Goal: Information Seeking & Learning: Learn about a topic

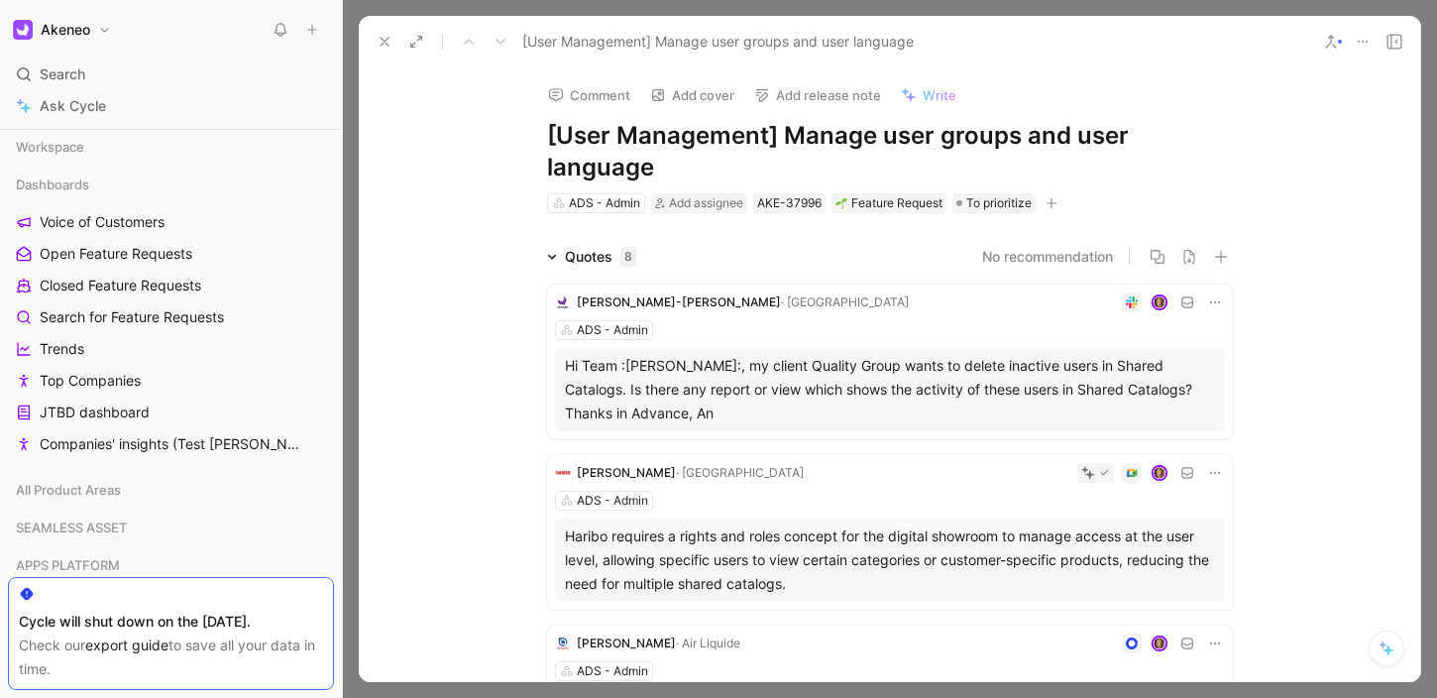
scroll to position [1178, 0]
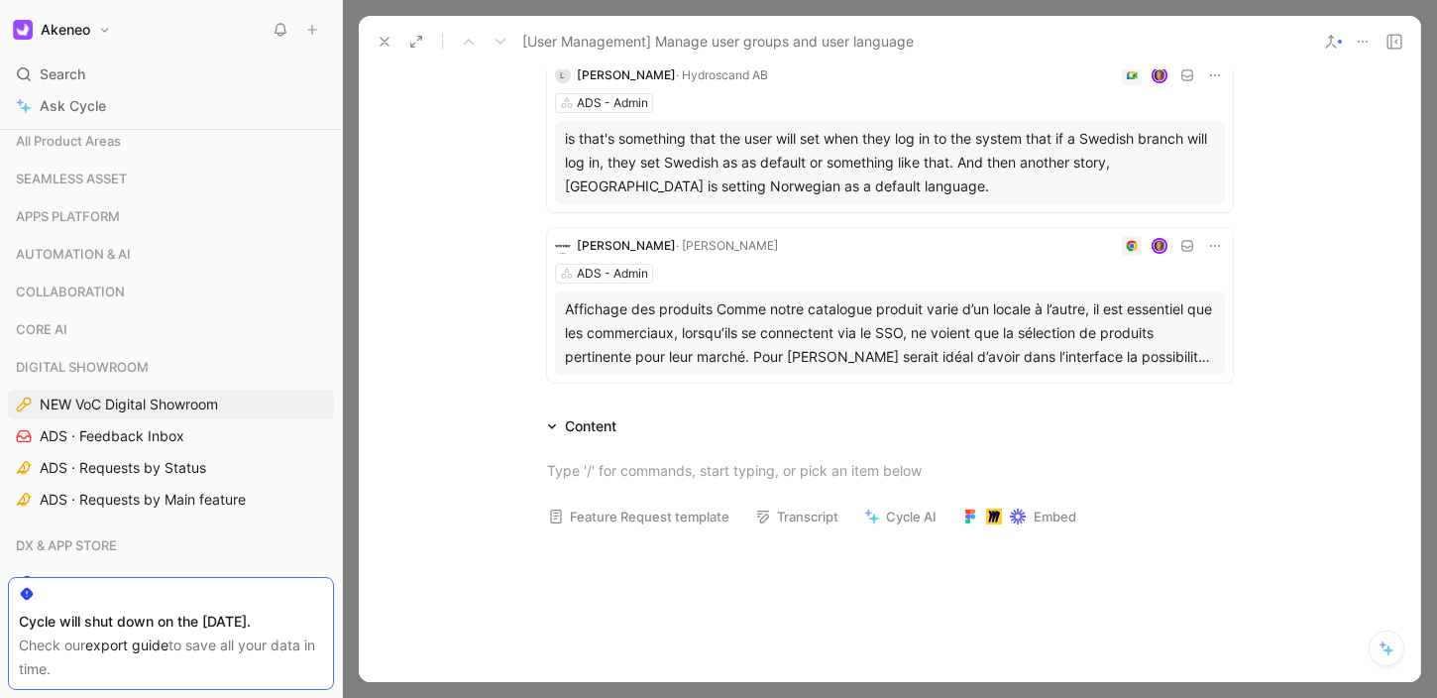
click at [394, 40] on button at bounding box center [385, 42] width 28 height 28
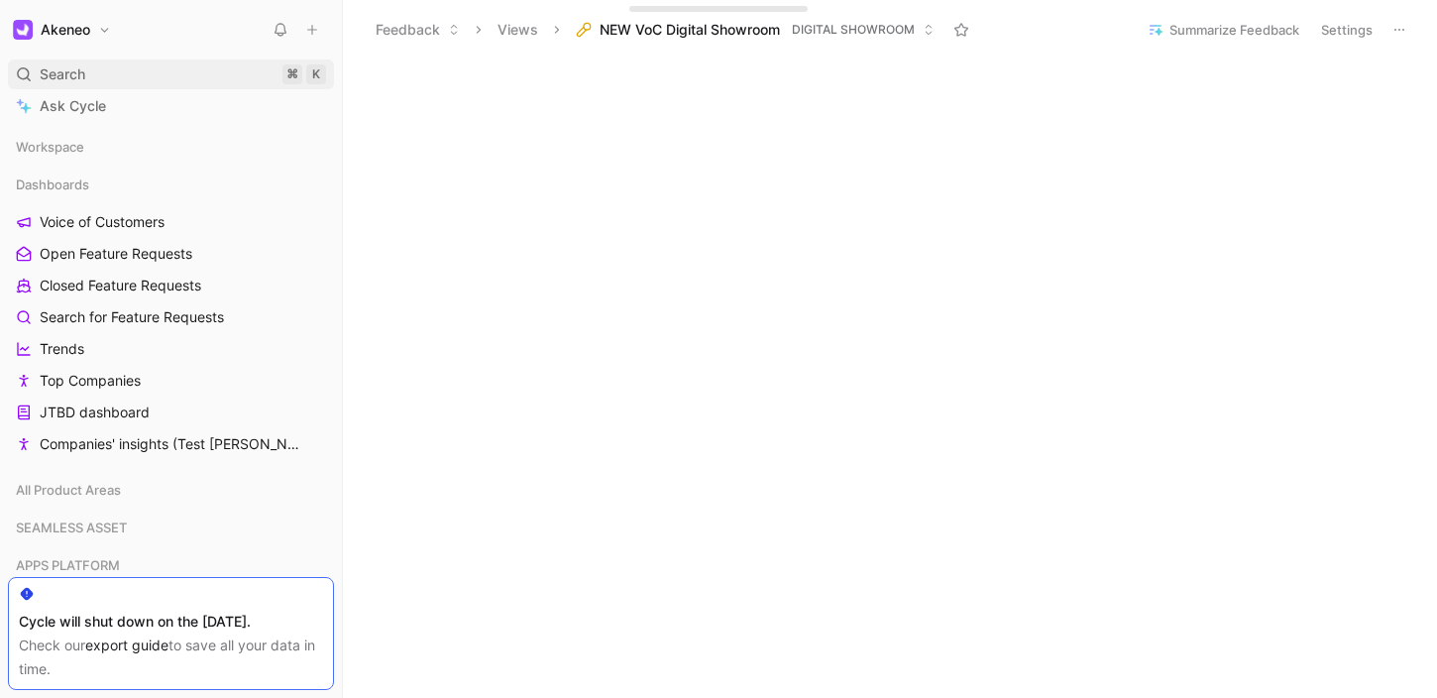
click at [134, 70] on div "Search ⌘ K" at bounding box center [171, 74] width 326 height 30
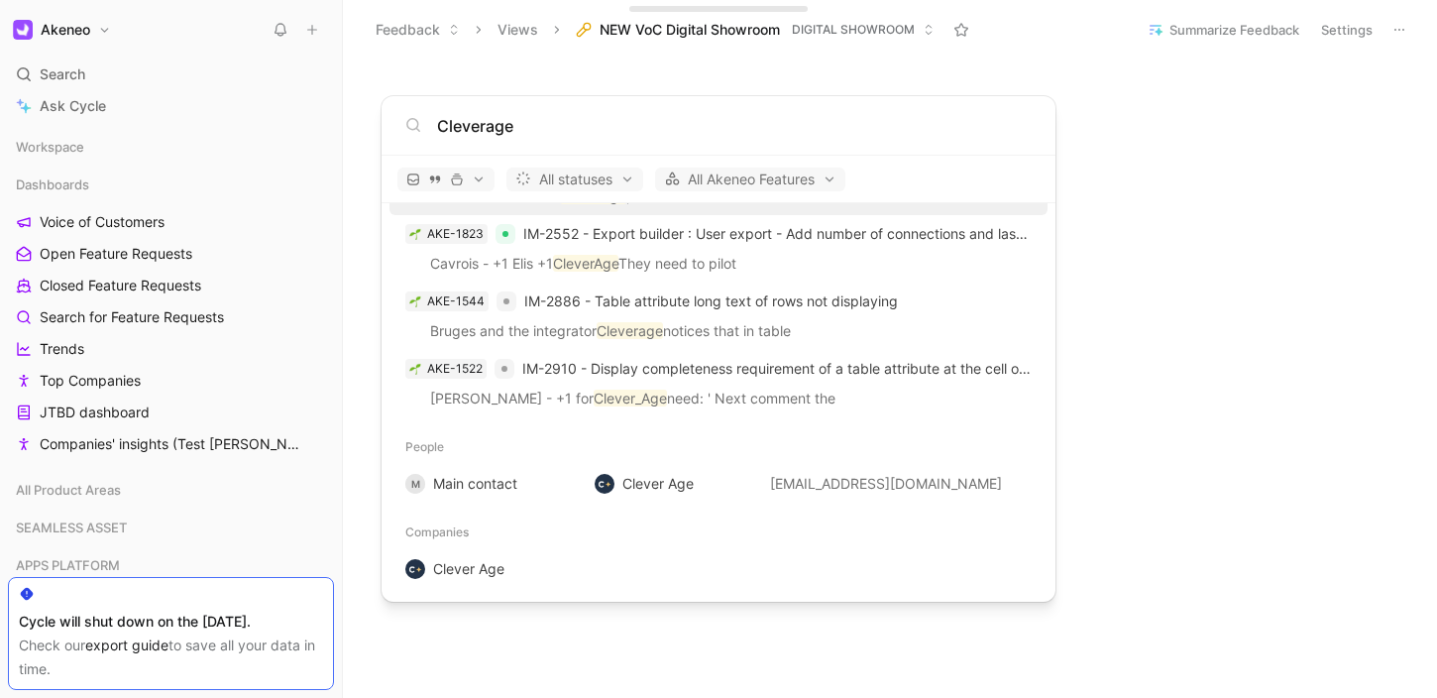
scroll to position [710, 0]
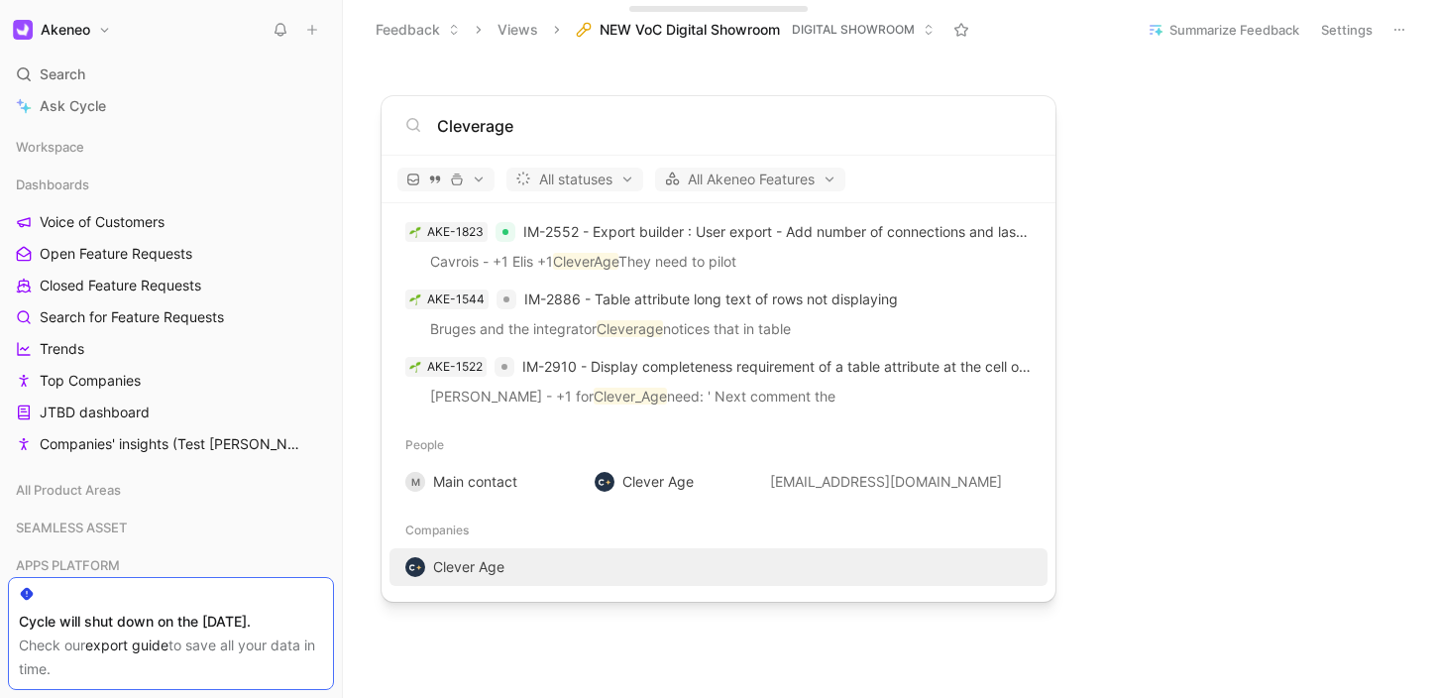
type input "Cleverage"
click at [472, 566] on span "Clever Age" at bounding box center [468, 566] width 71 height 17
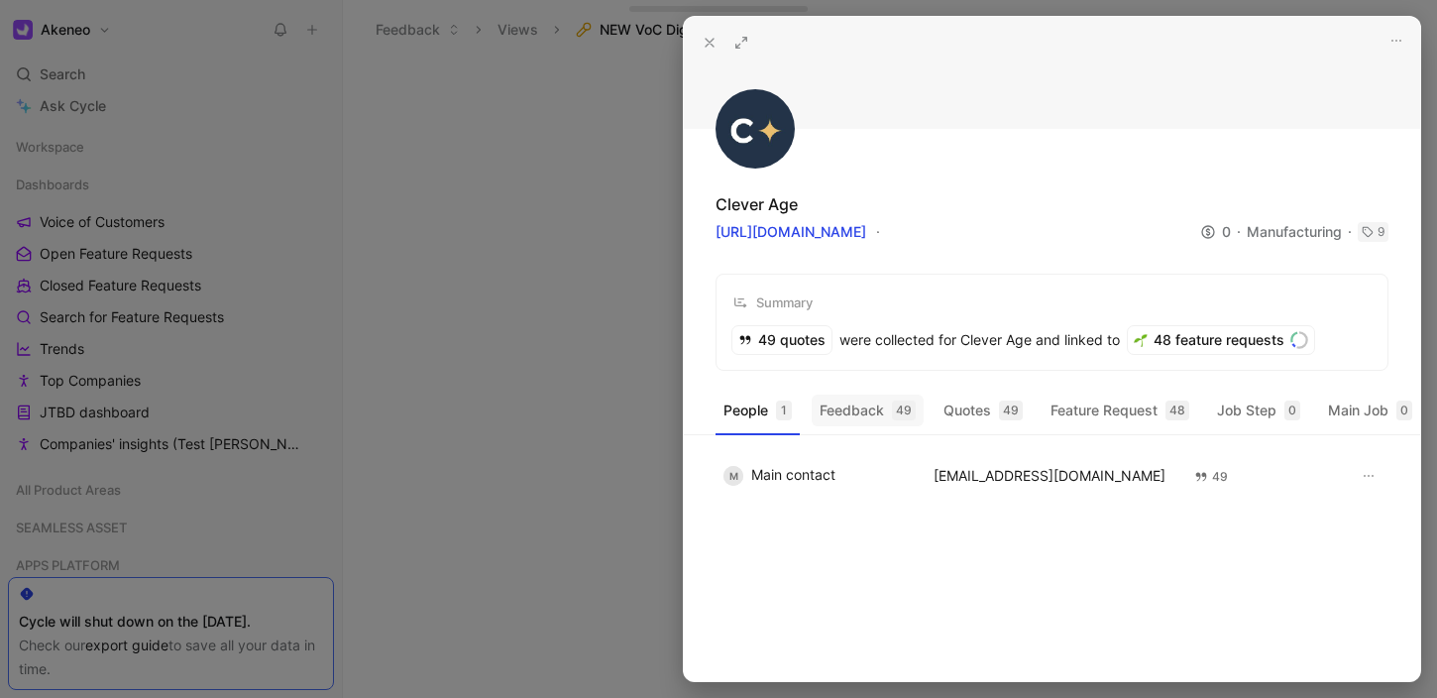
click at [873, 408] on button "Feedback 49" at bounding box center [868, 410] width 112 height 32
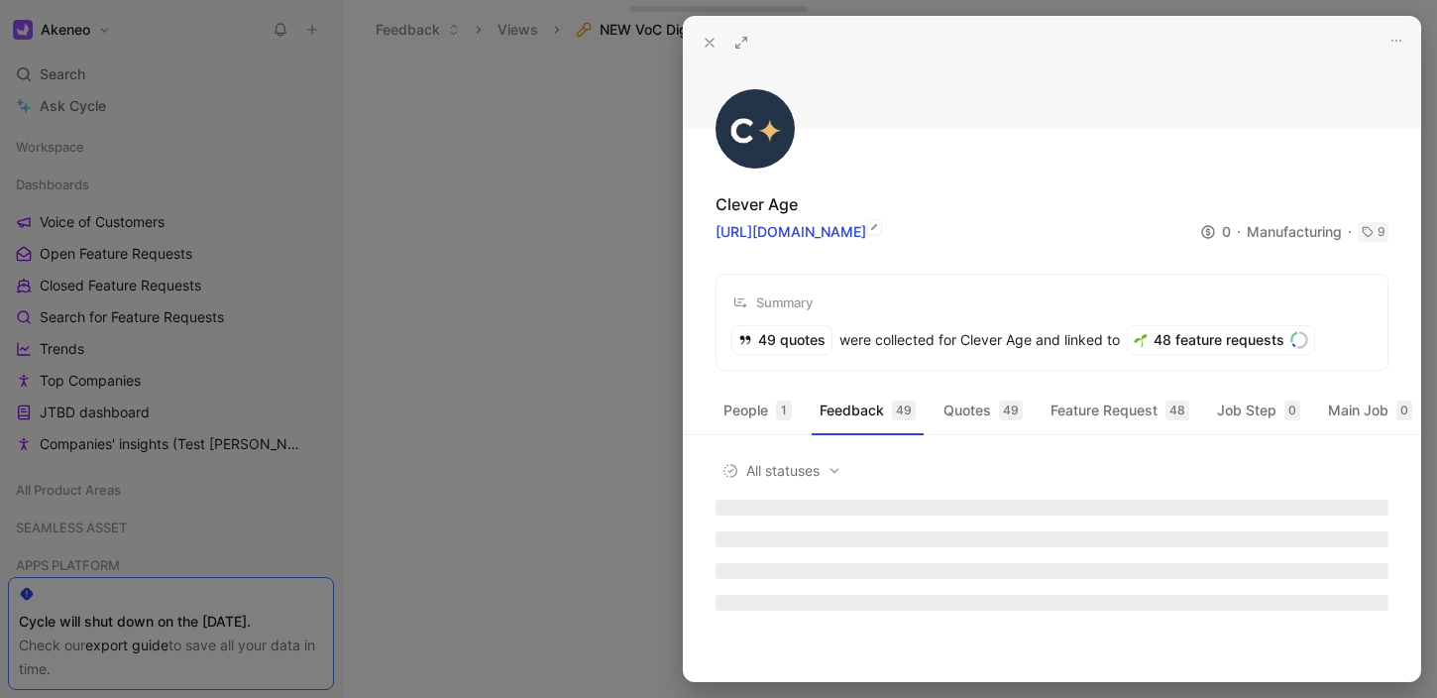
click at [807, 233] on link "[URL][DOMAIN_NAME]" at bounding box center [791, 231] width 151 height 17
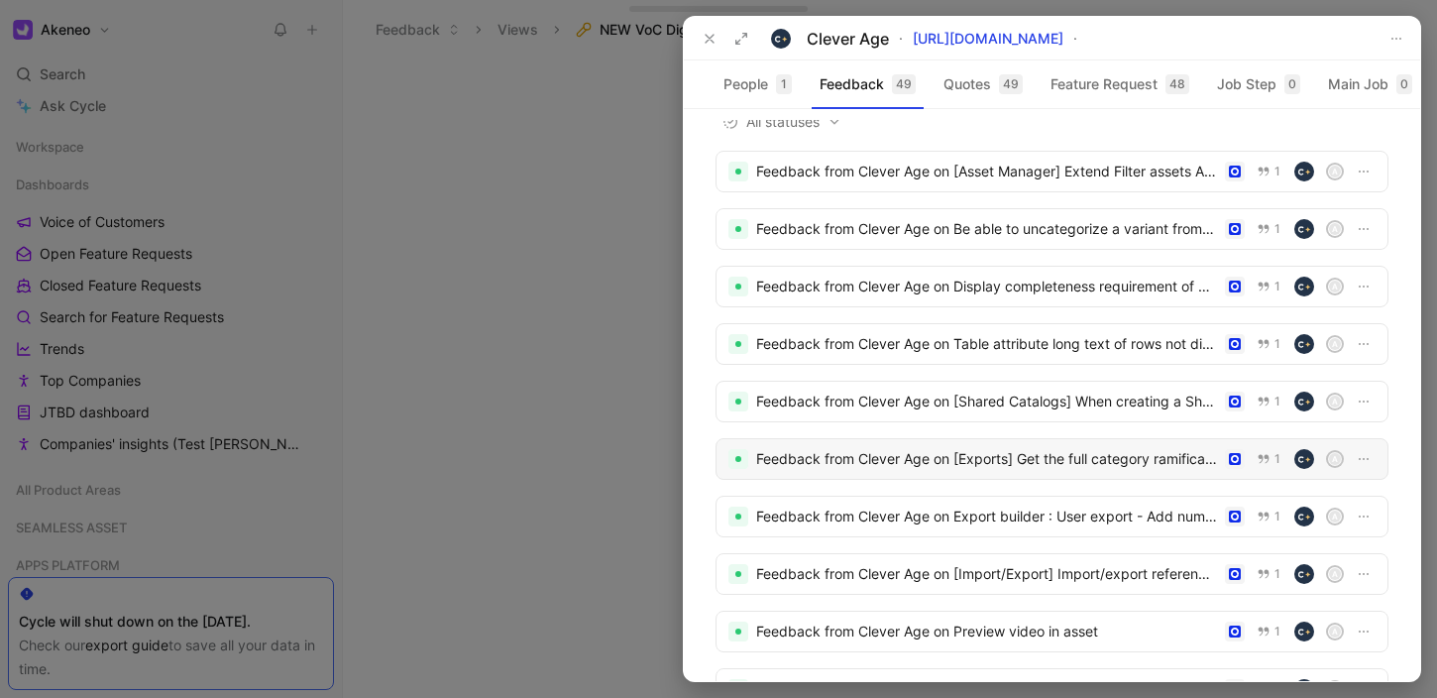
scroll to position [24, 0]
click at [1122, 412] on div "Feedback from Clever Age on [Shared Catalogs] When creating a Shared Catalogs e…" at bounding box center [986, 400] width 461 height 24
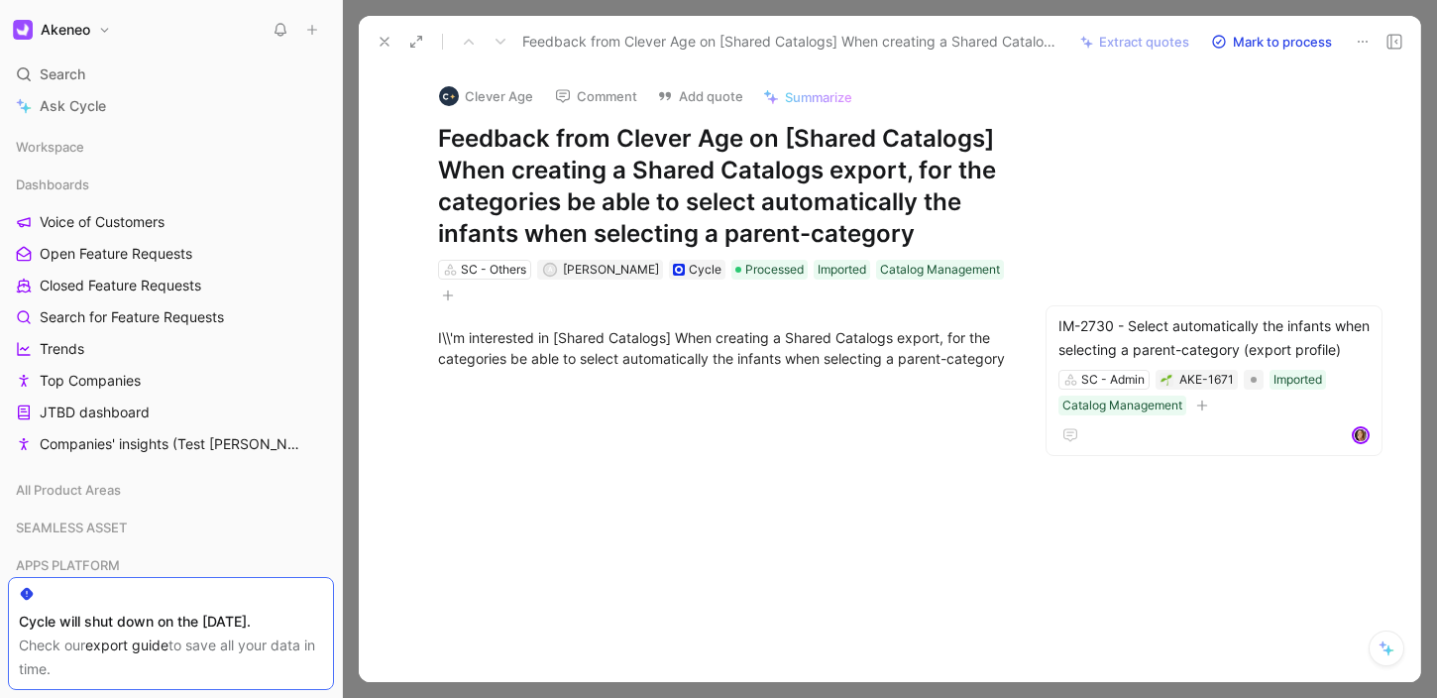
click at [391, 48] on icon at bounding box center [385, 42] width 16 height 16
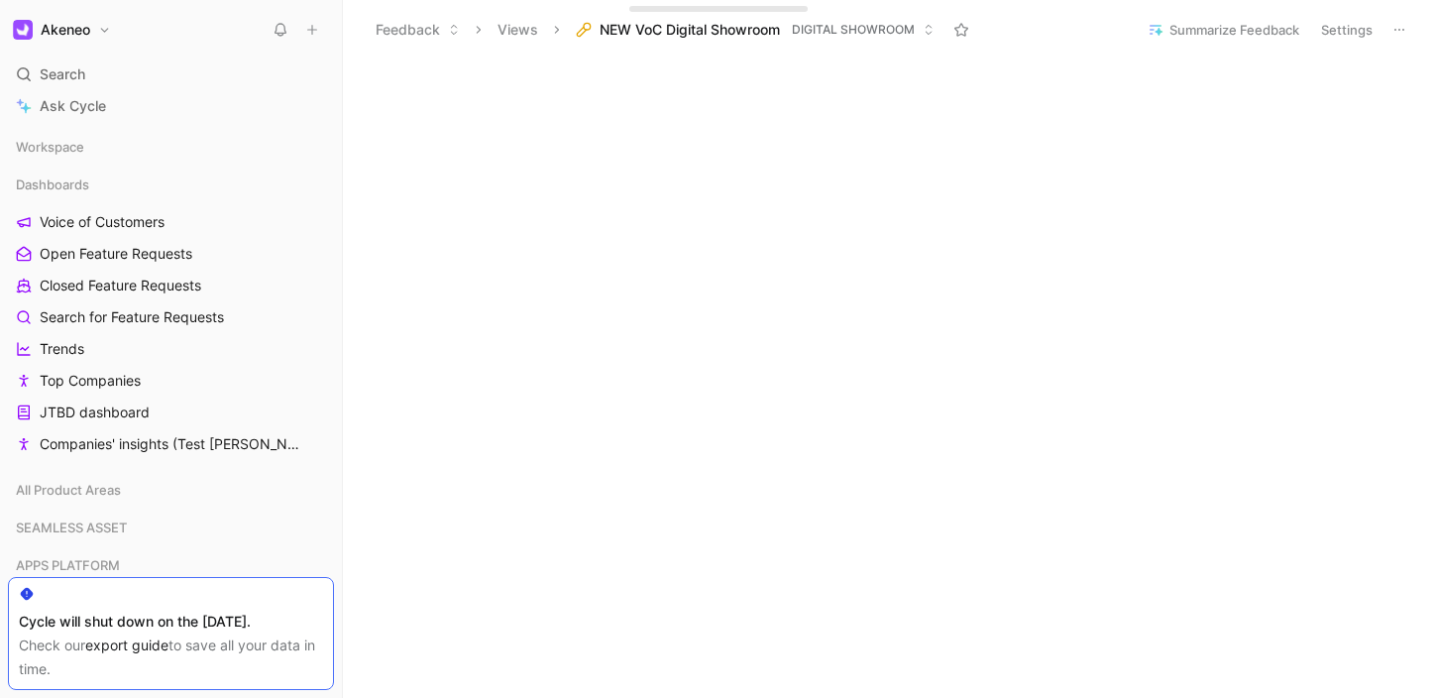
scroll to position [55, 0]
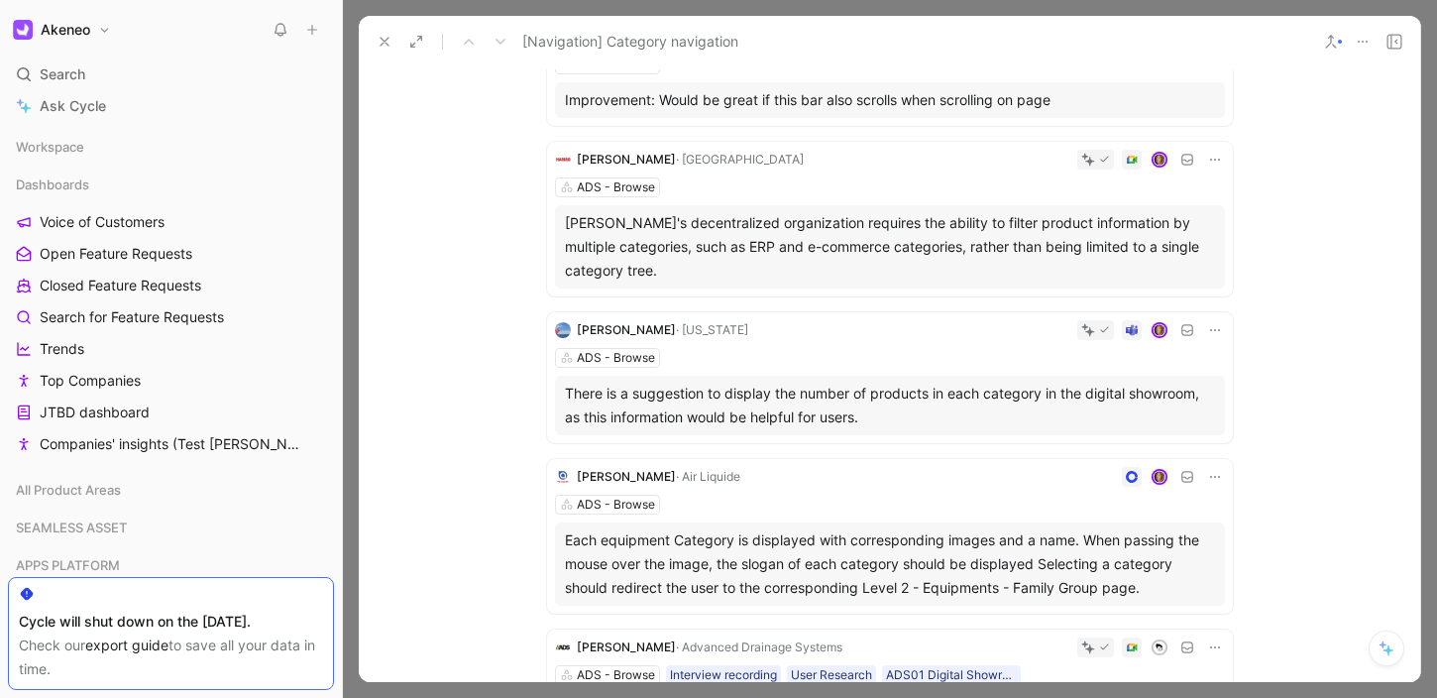
scroll to position [235, 0]
click at [703, 225] on div "[PERSON_NAME]'s decentralized organization requires the ability to filter produ…" at bounding box center [890, 245] width 650 height 71
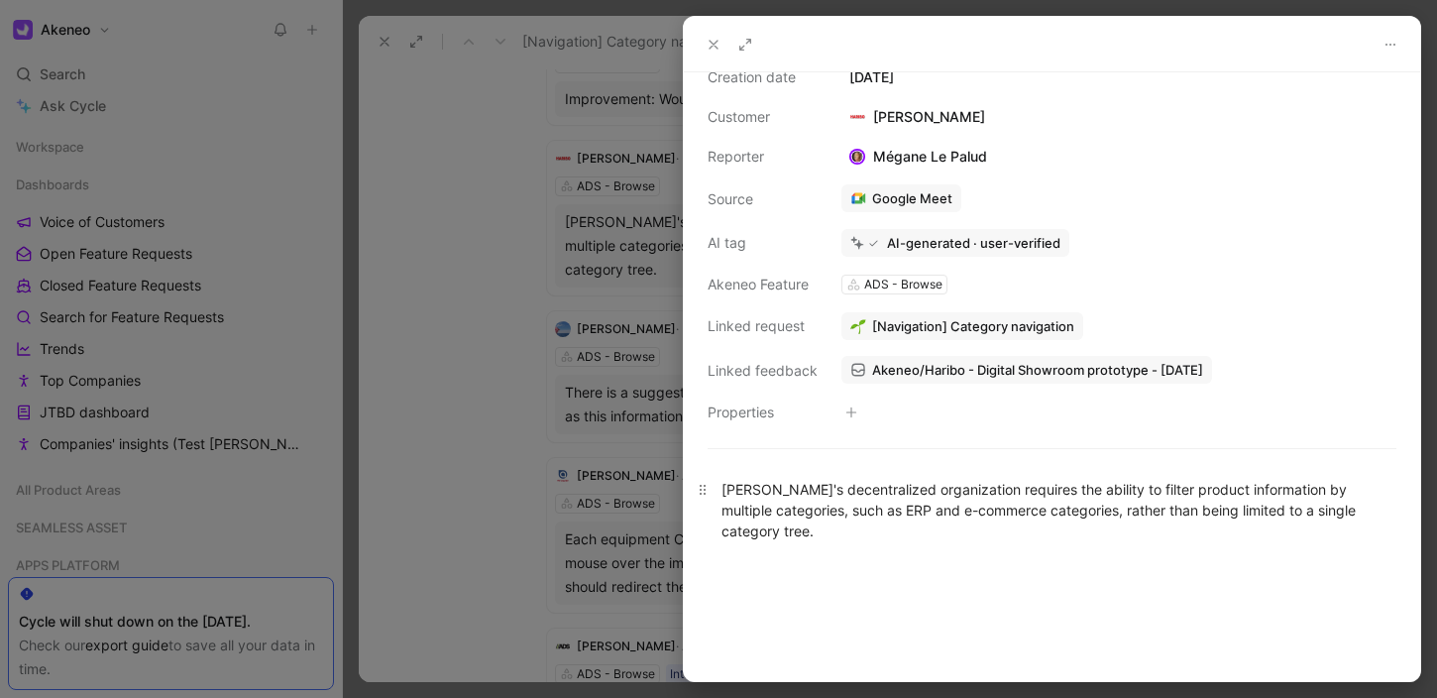
scroll to position [58, 0]
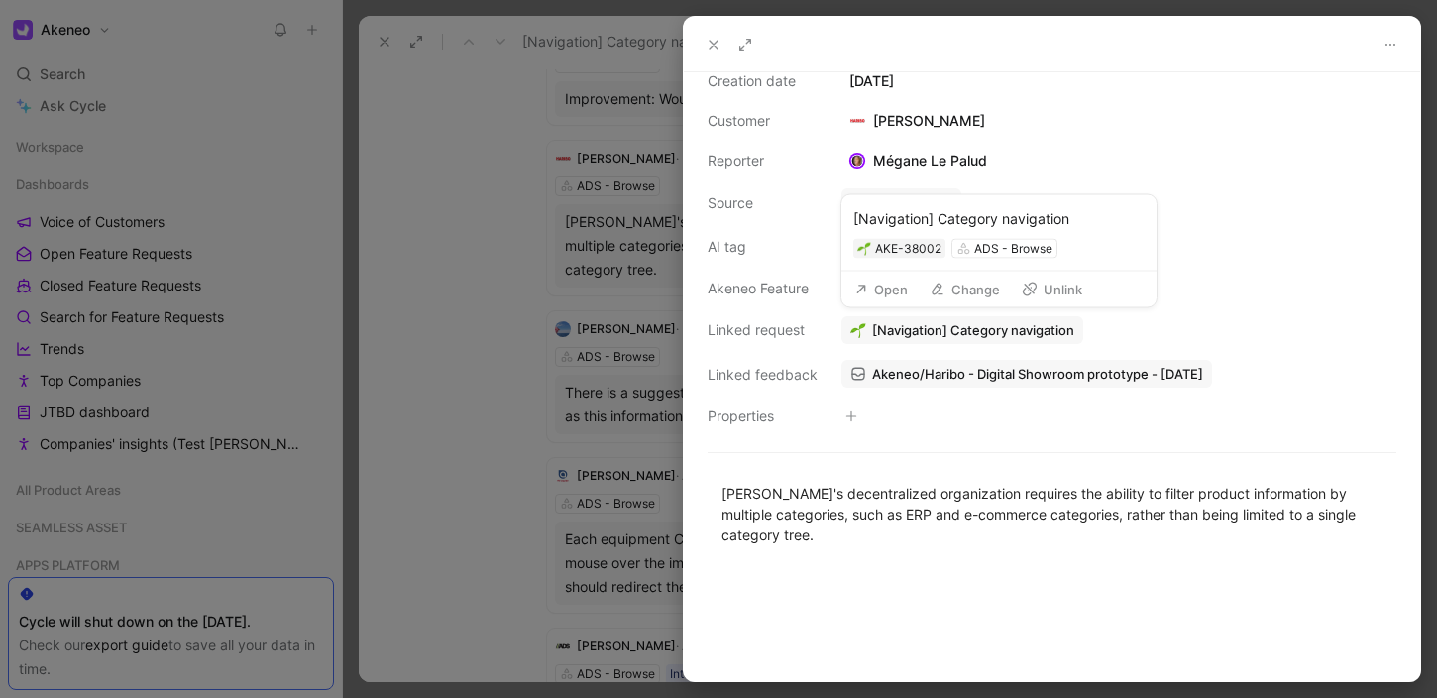
click at [887, 326] on span "[Navigation] Category navigation" at bounding box center [973, 330] width 202 height 18
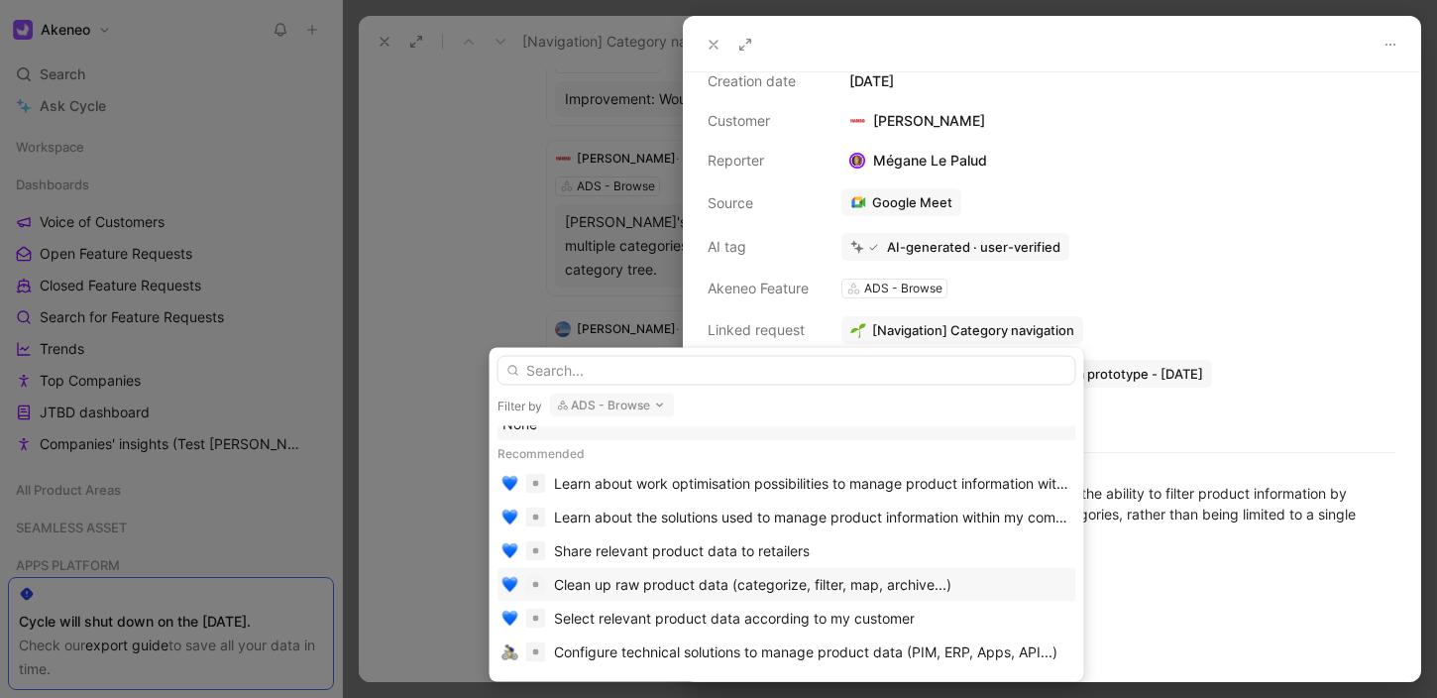
scroll to position [20, 0]
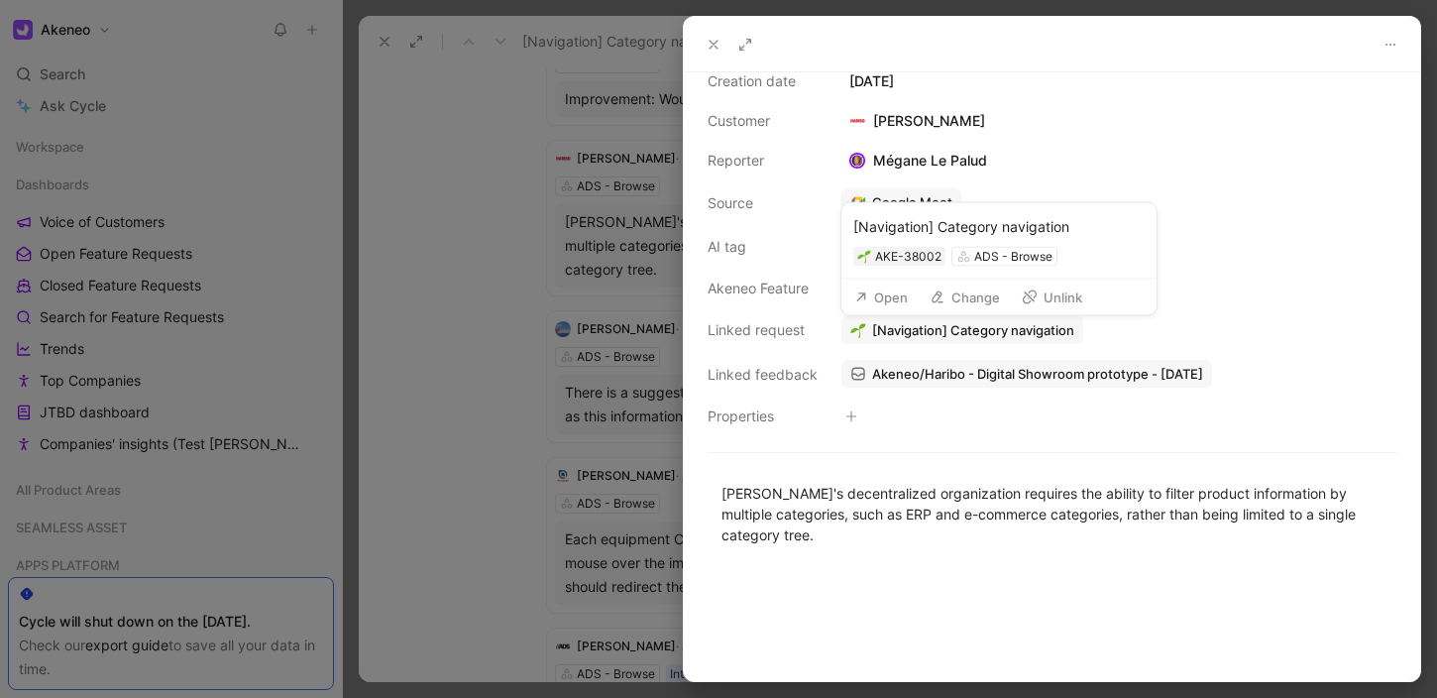
click at [981, 332] on span "[Navigation] Category navigation" at bounding box center [973, 330] width 202 height 18
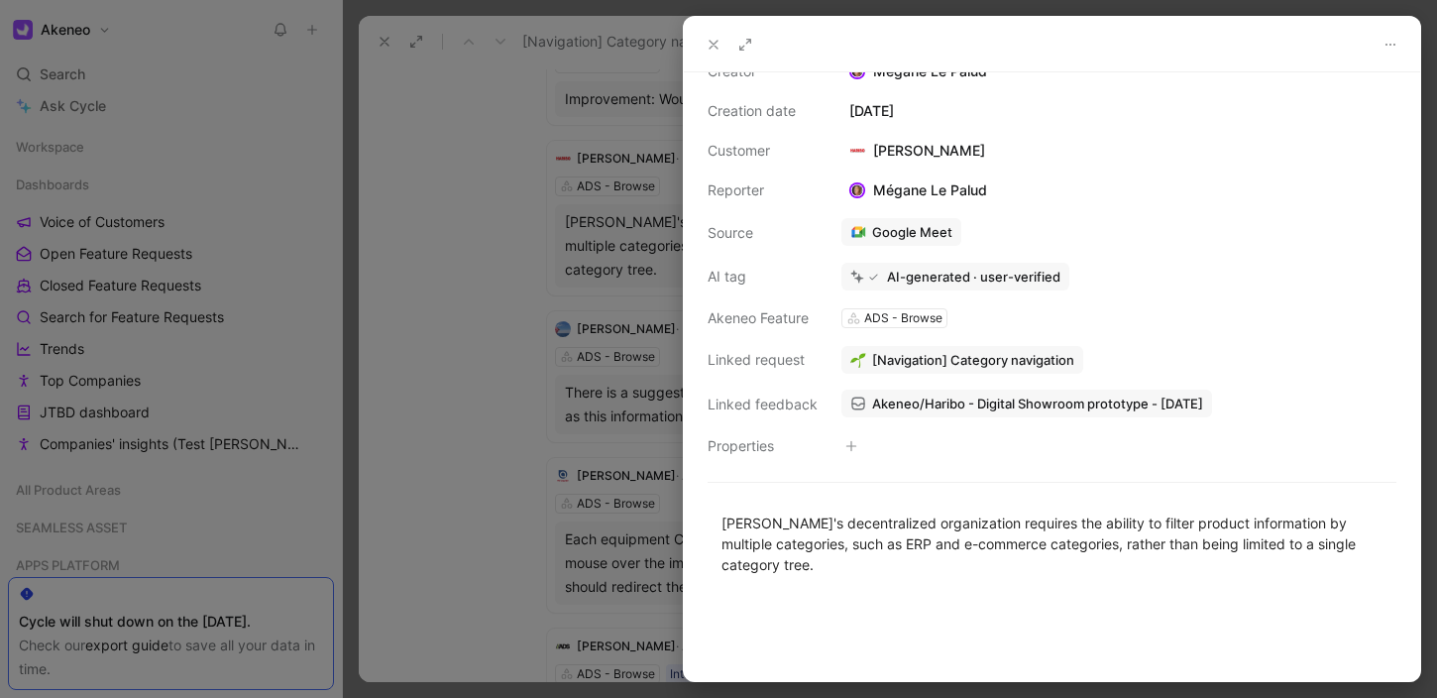
scroll to position [0, 0]
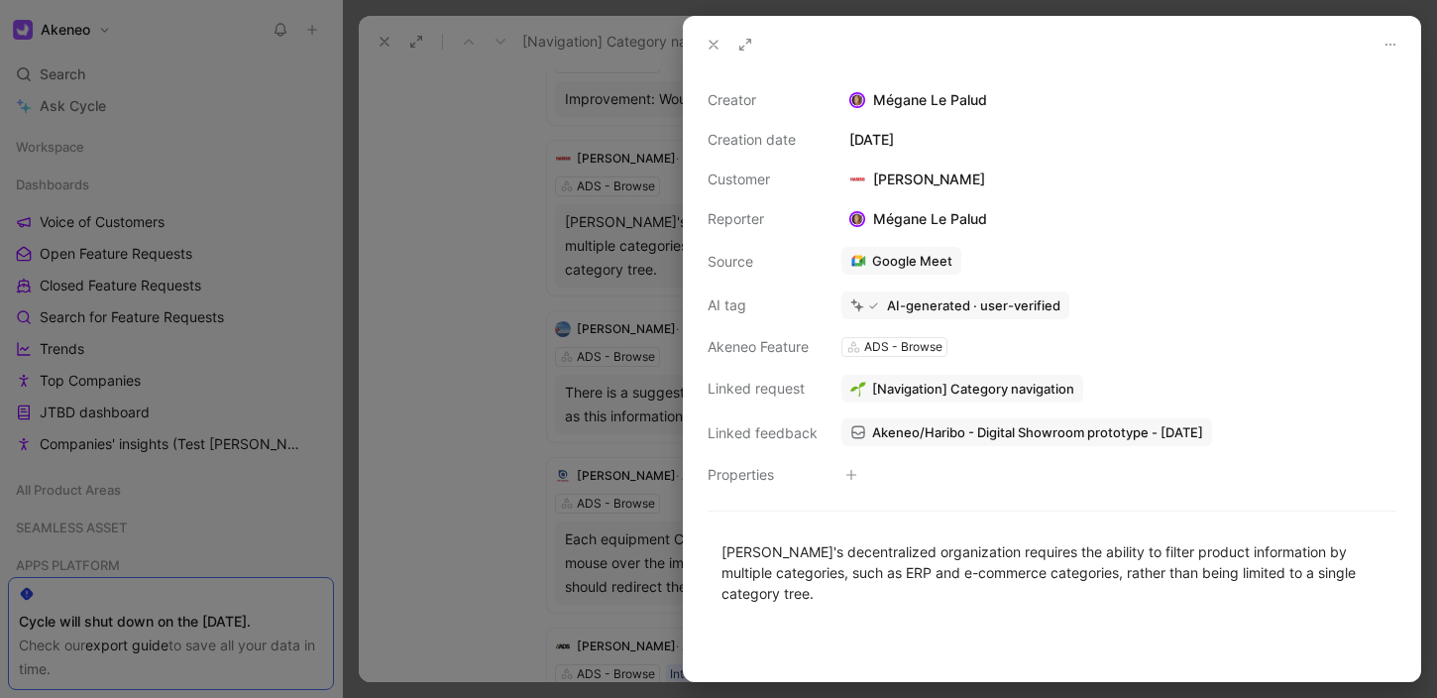
click at [719, 47] on icon at bounding box center [714, 45] width 16 height 16
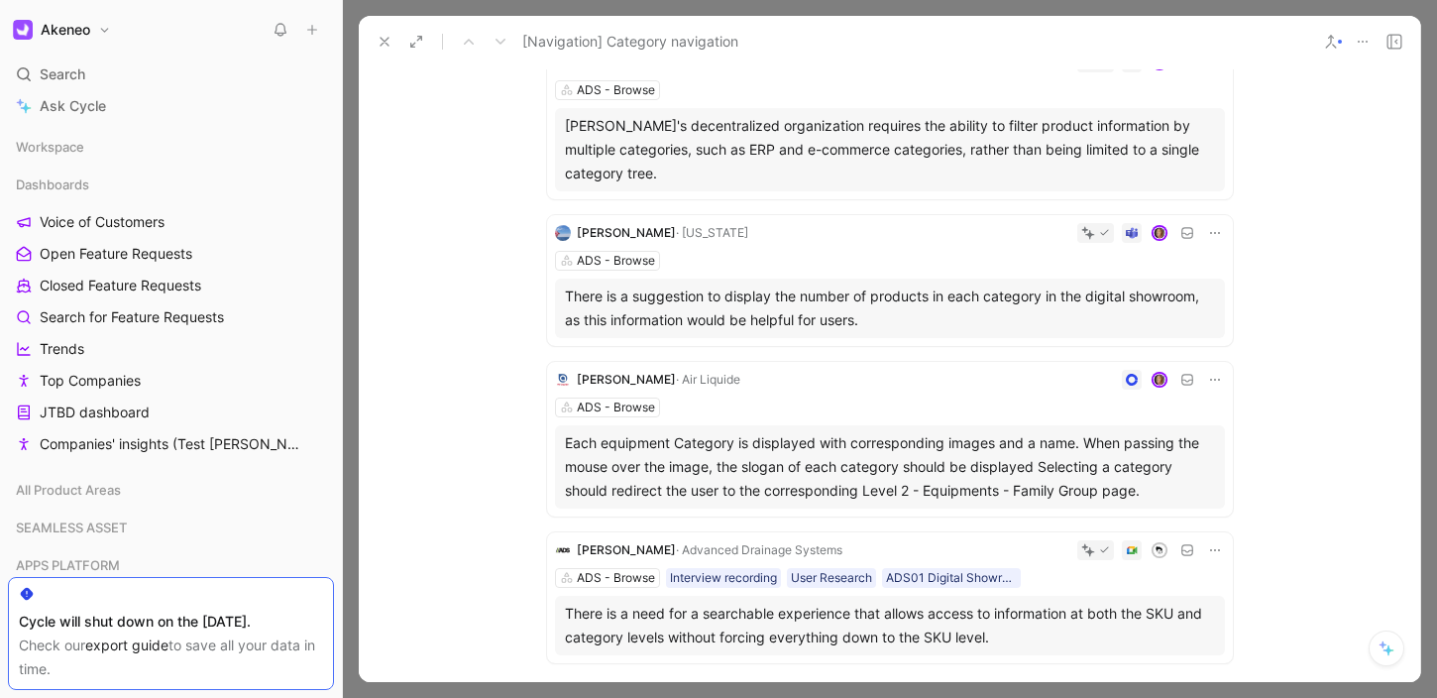
scroll to position [551, 0]
